Goal: Task Accomplishment & Management: Use online tool/utility

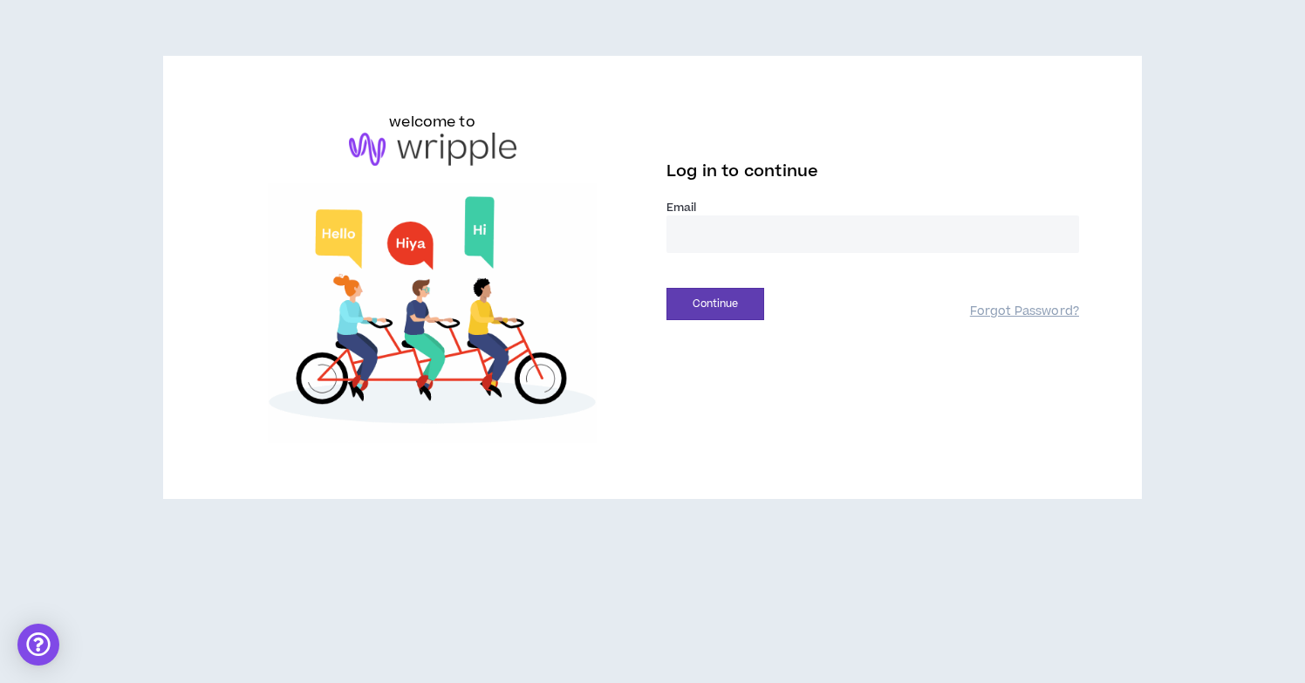
click at [701, 243] on input "email" at bounding box center [873, 234] width 413 height 38
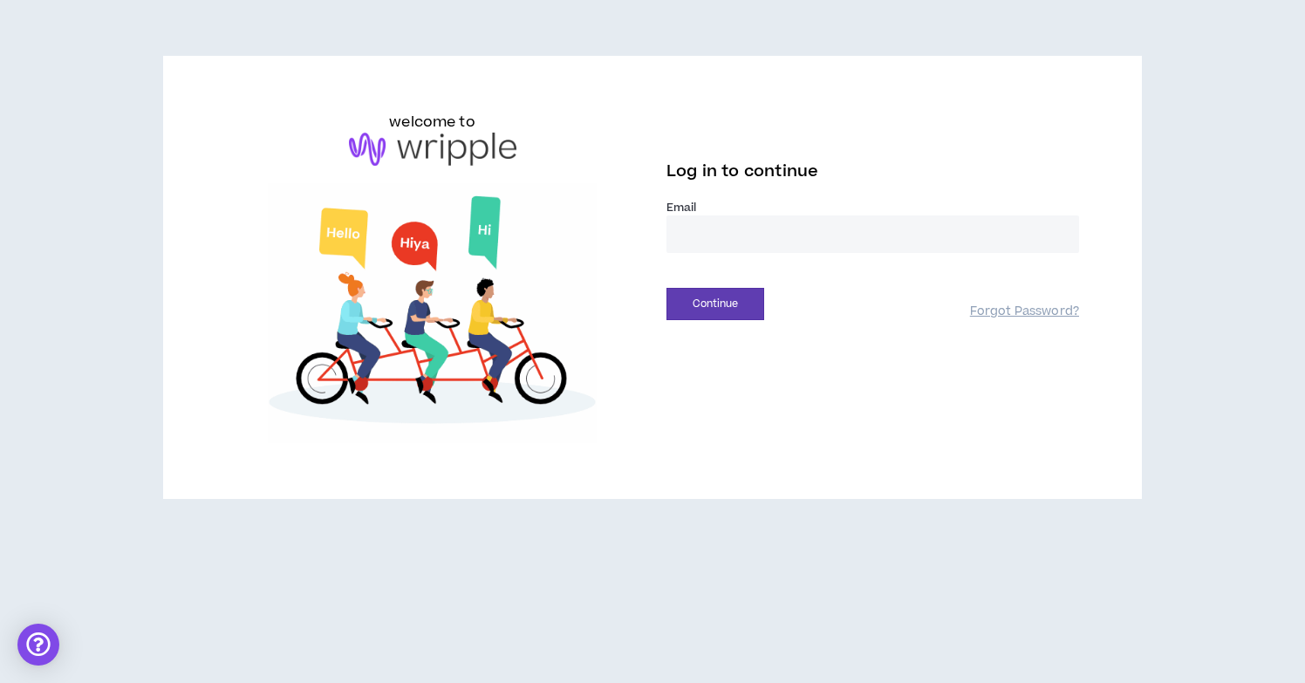
type input "**********"
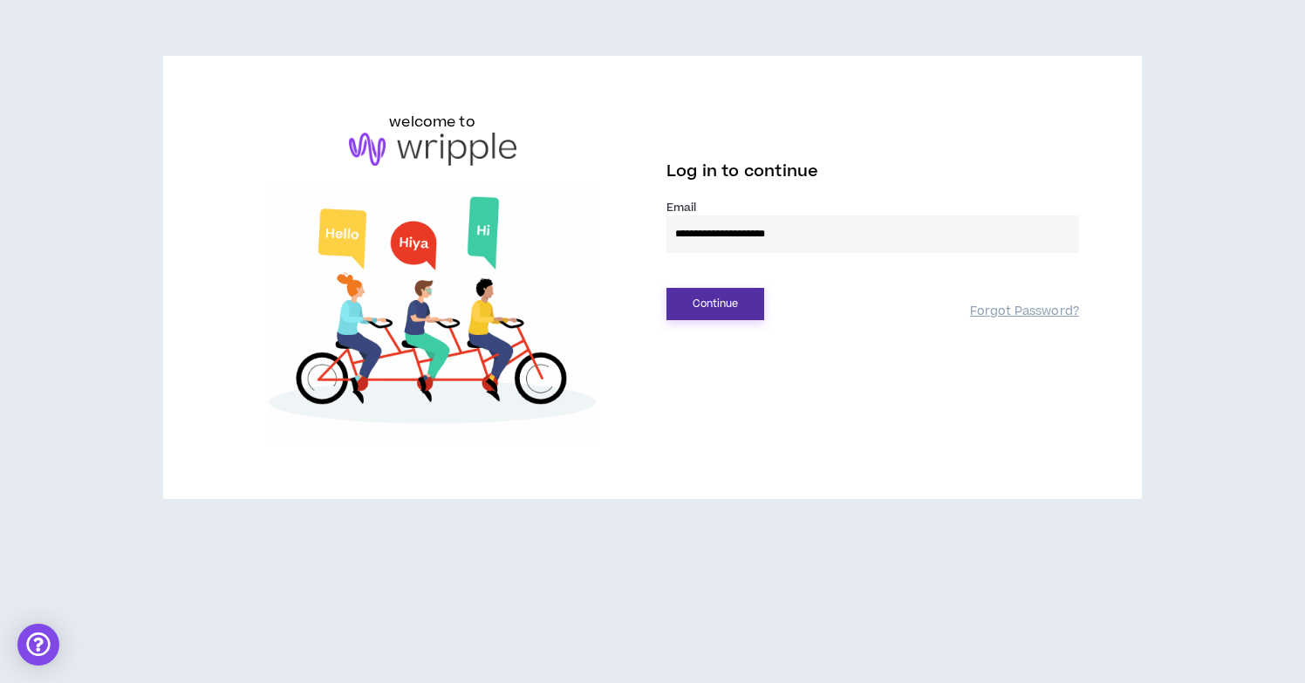
click at [719, 318] on button "Continue" at bounding box center [716, 304] width 98 height 32
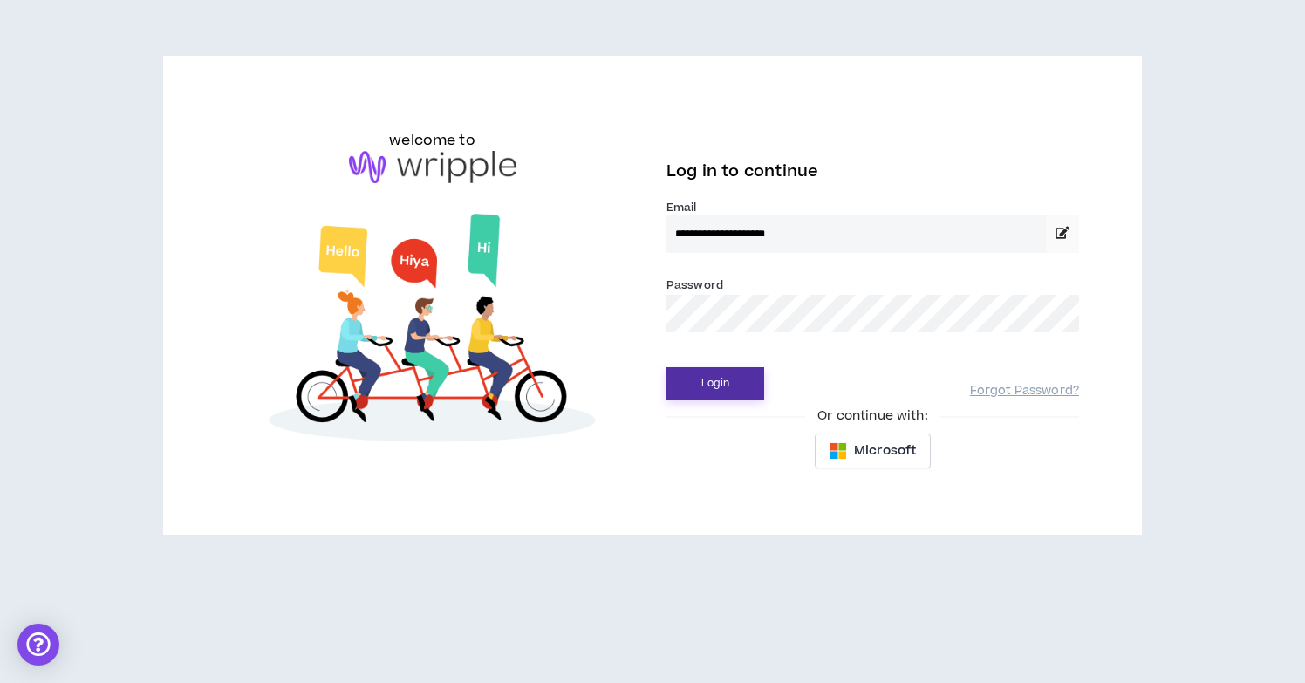
click at [731, 372] on button "Login" at bounding box center [716, 383] width 98 height 32
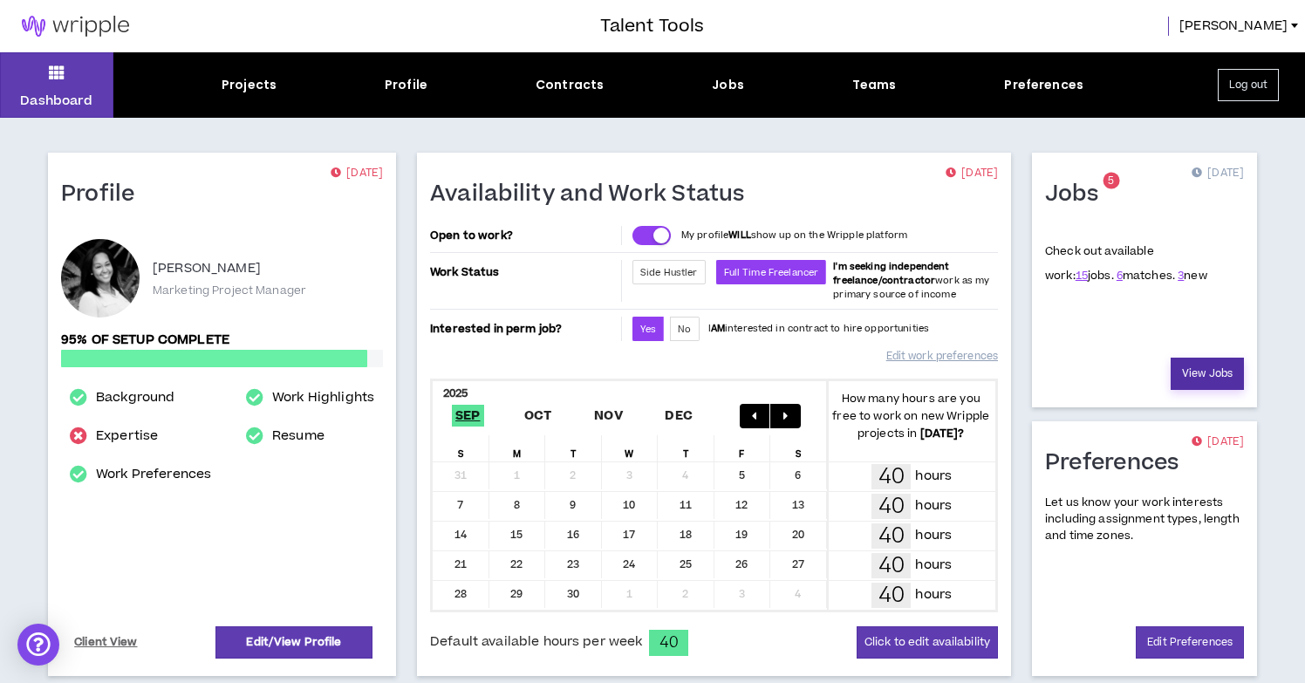
click at [1177, 367] on link "View Jobs" at bounding box center [1207, 374] width 73 height 32
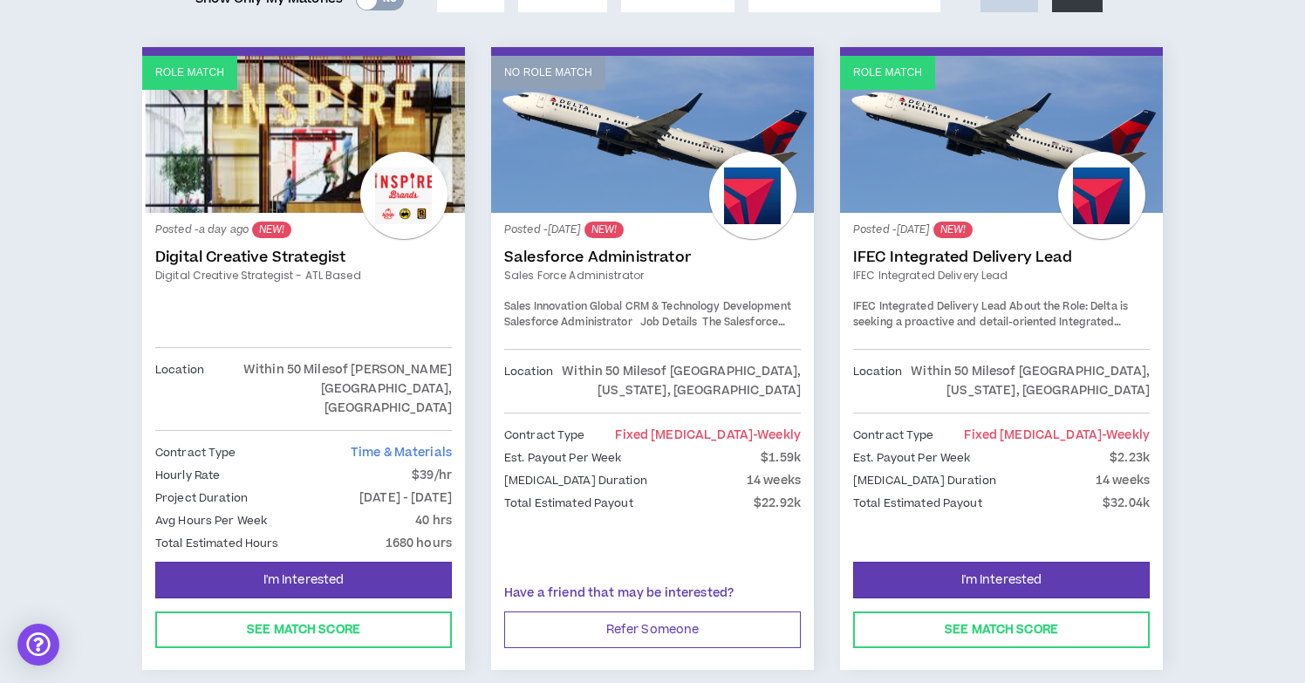
scroll to position [273, 0]
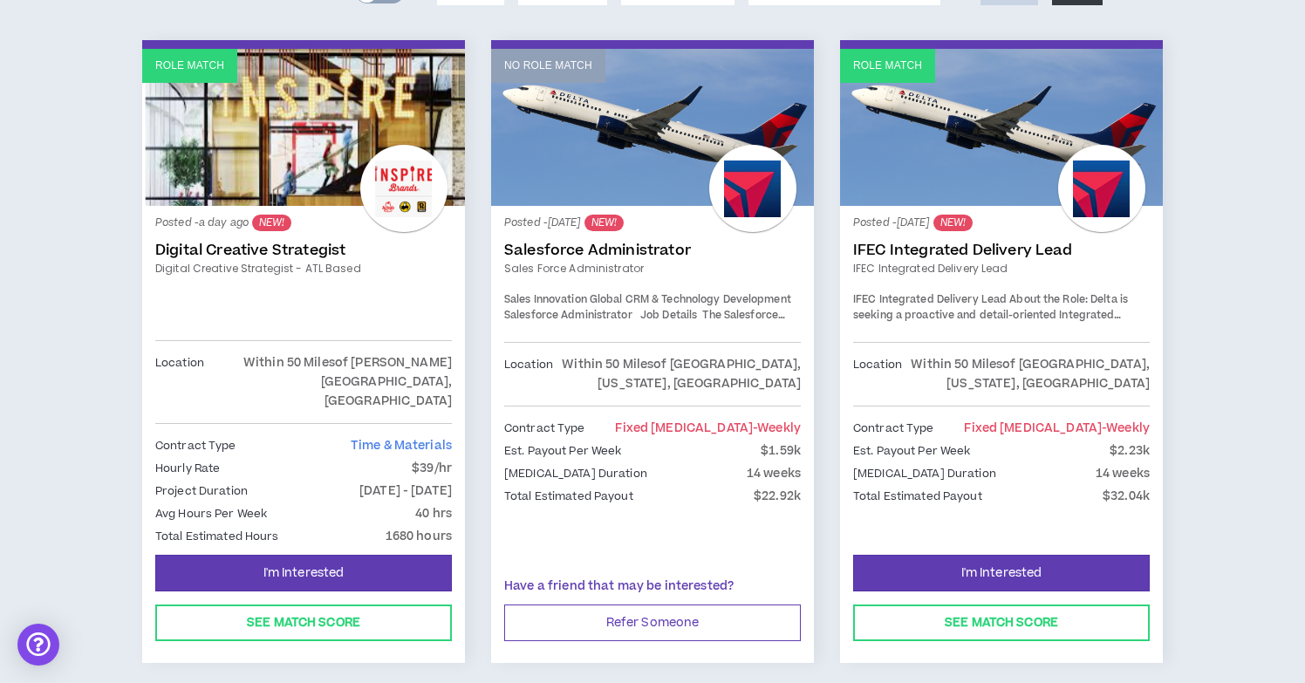
click at [924, 253] on link "IFEC Integrated Delivery Lead" at bounding box center [1001, 250] width 297 height 17
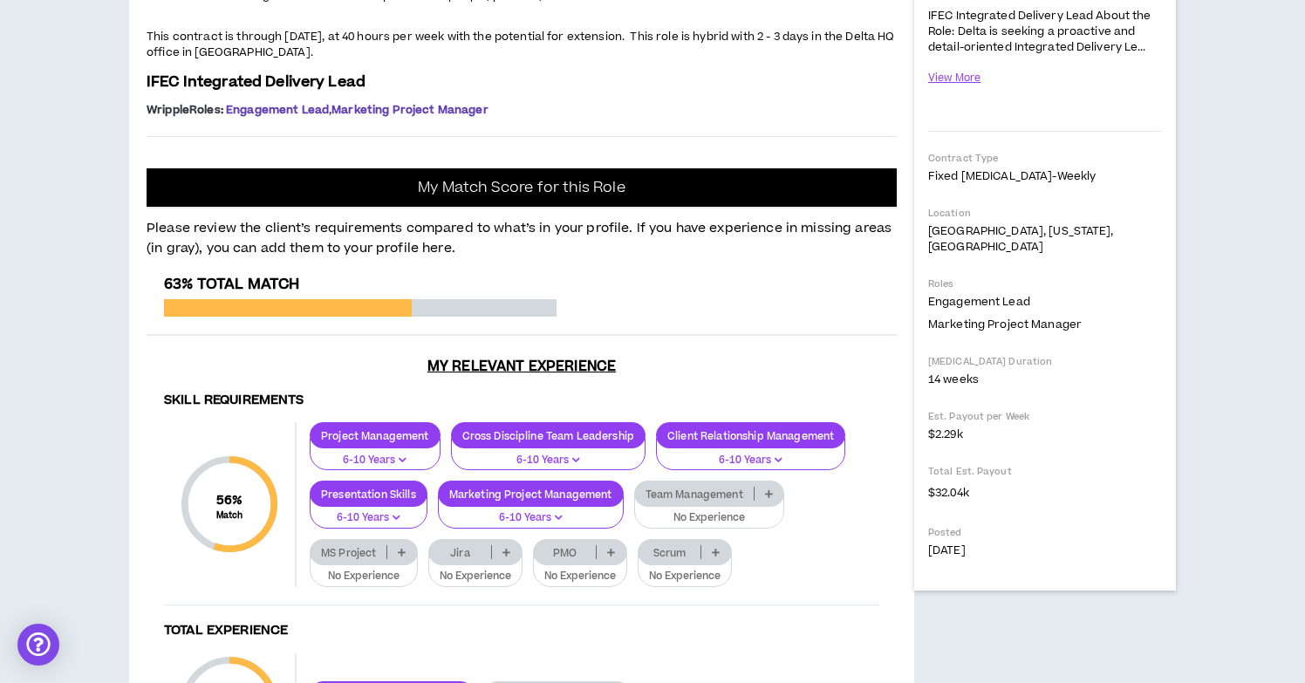
scroll to position [354, 0]
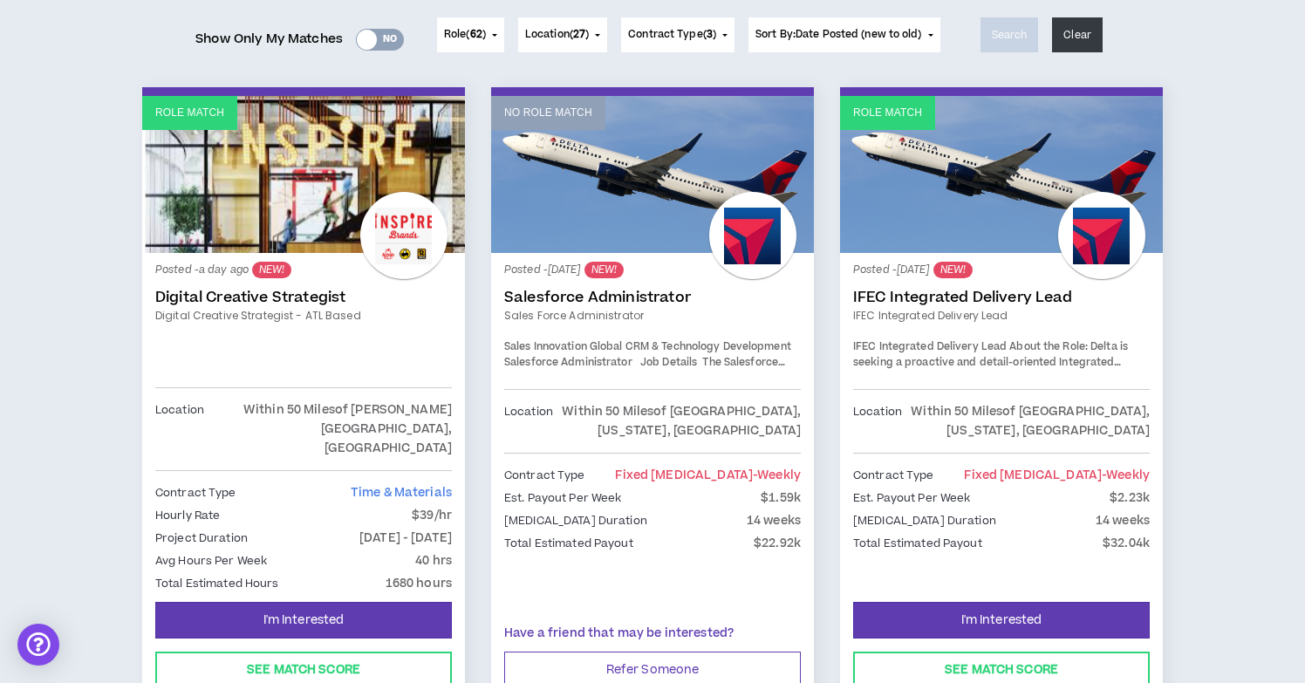
scroll to position [253, 0]
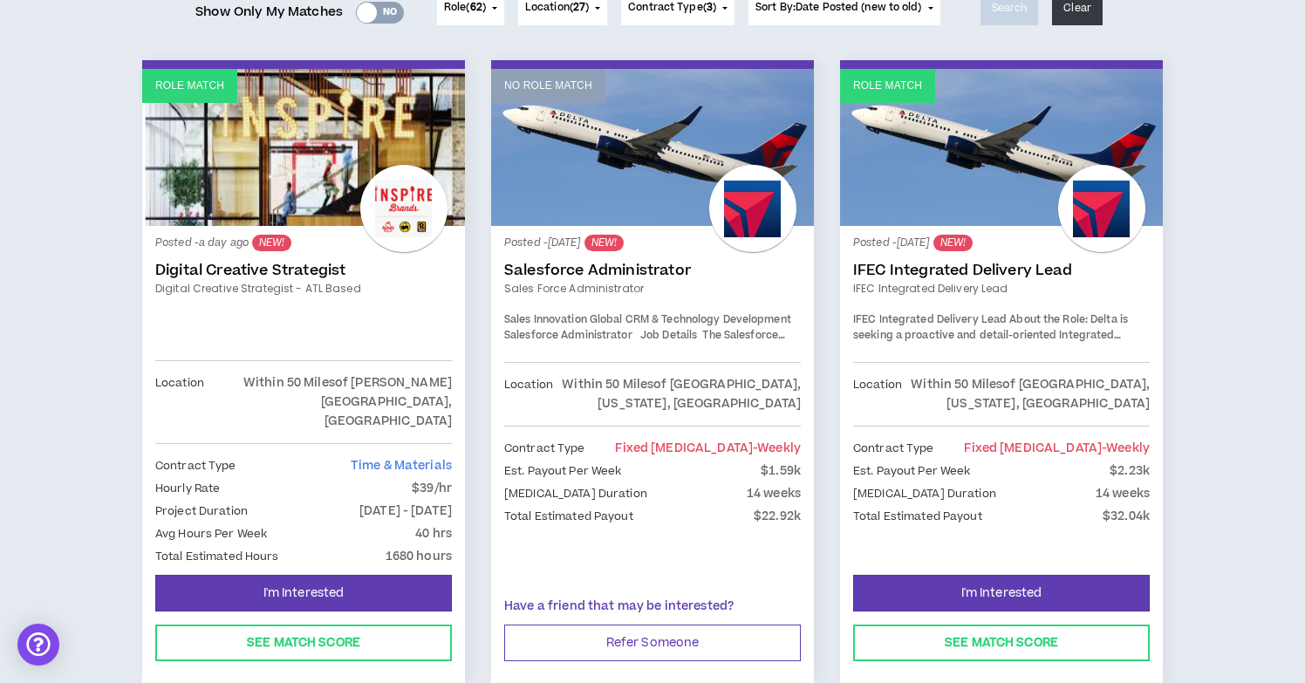
click at [218, 274] on link "Digital Creative Strategist" at bounding box center [303, 270] width 297 height 17
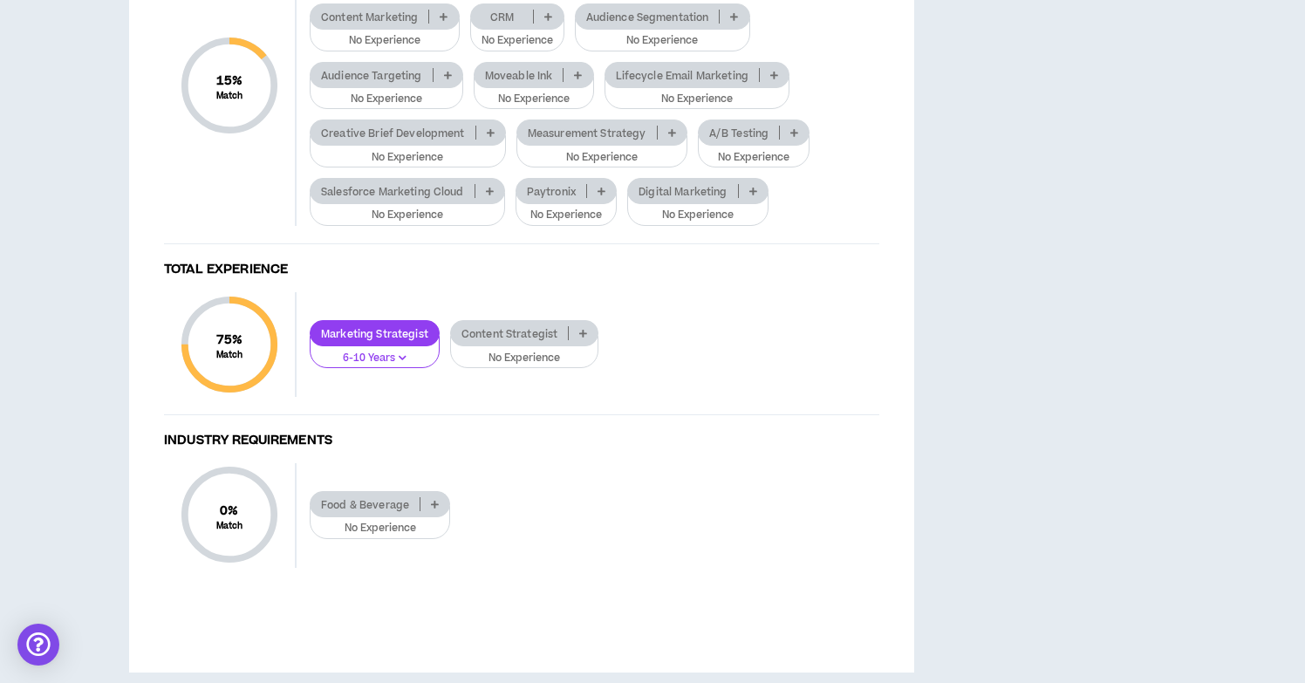
scroll to position [2184, 0]
